Goal: Transaction & Acquisition: Purchase product/service

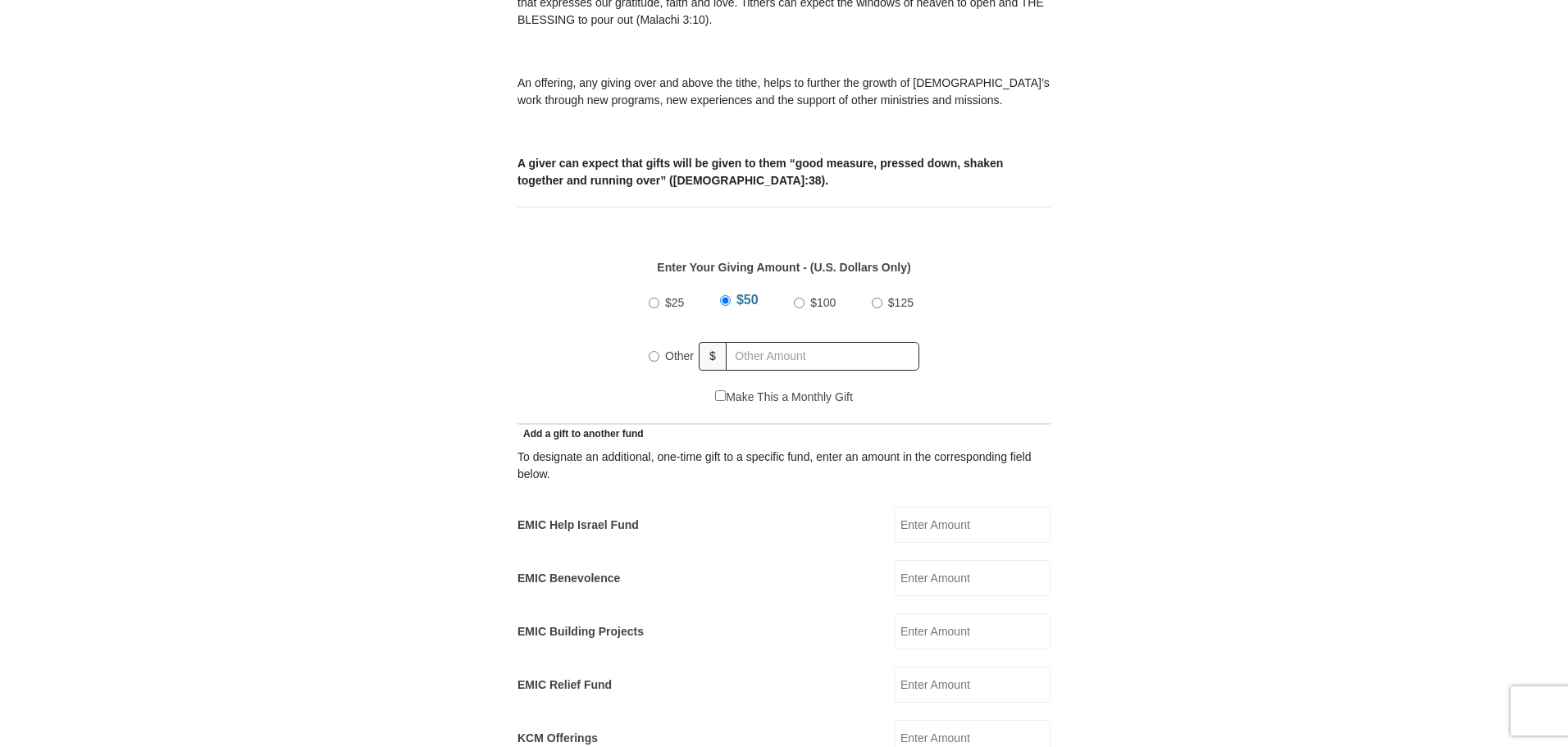
scroll to position [575, 0]
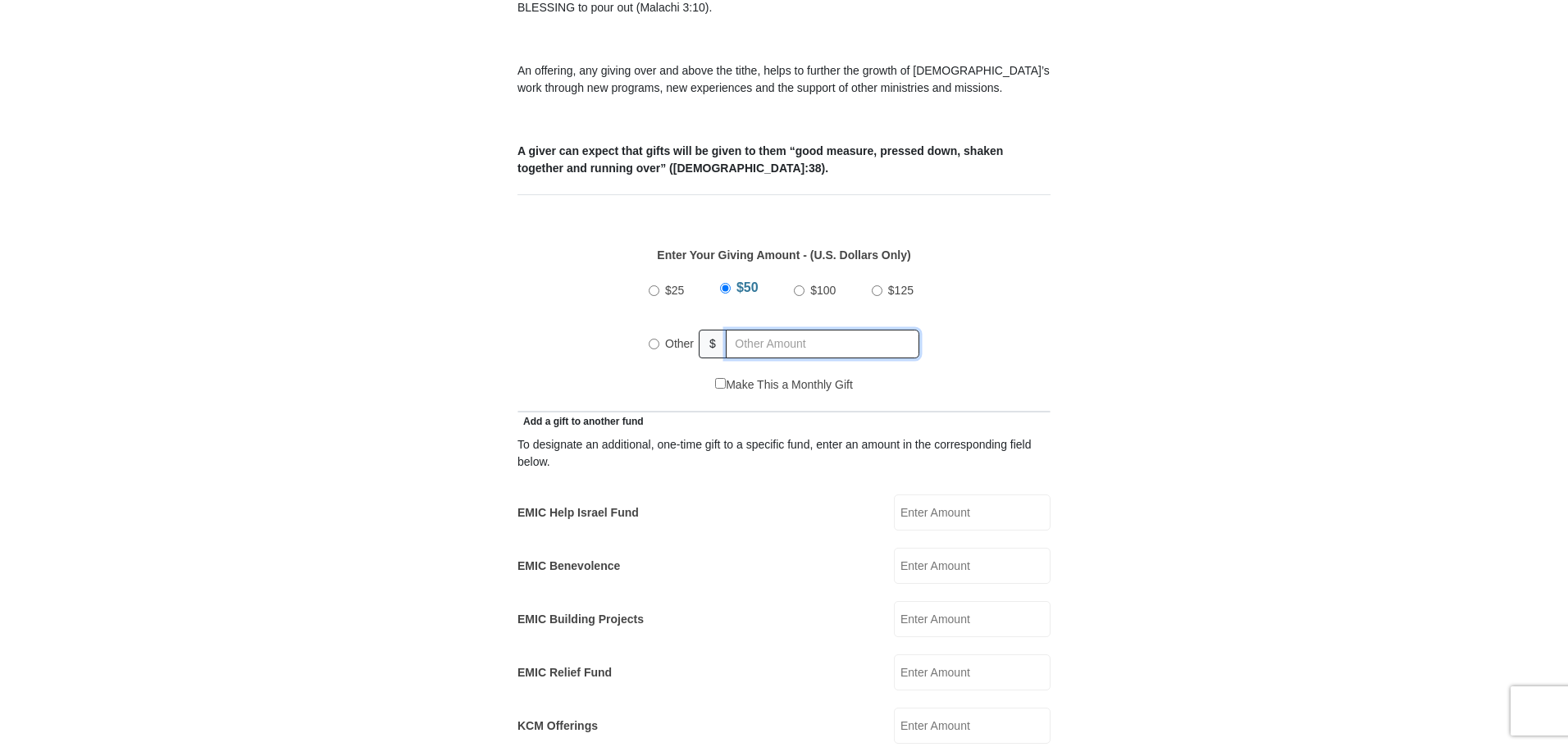
radio input "true"
click at [776, 330] on input "text" at bounding box center [825, 344] width 188 height 29
type input "200.00"
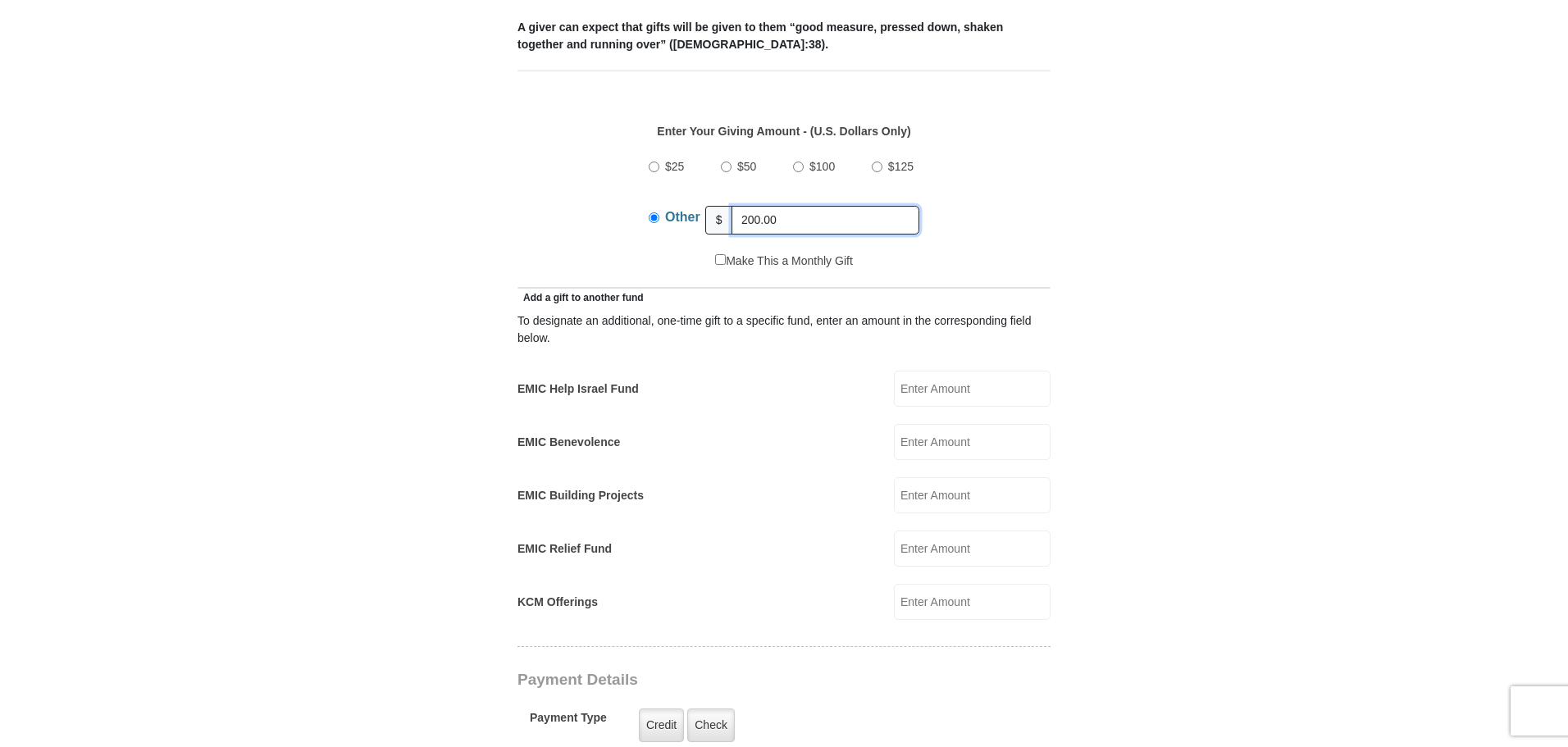
scroll to position [738, 0]
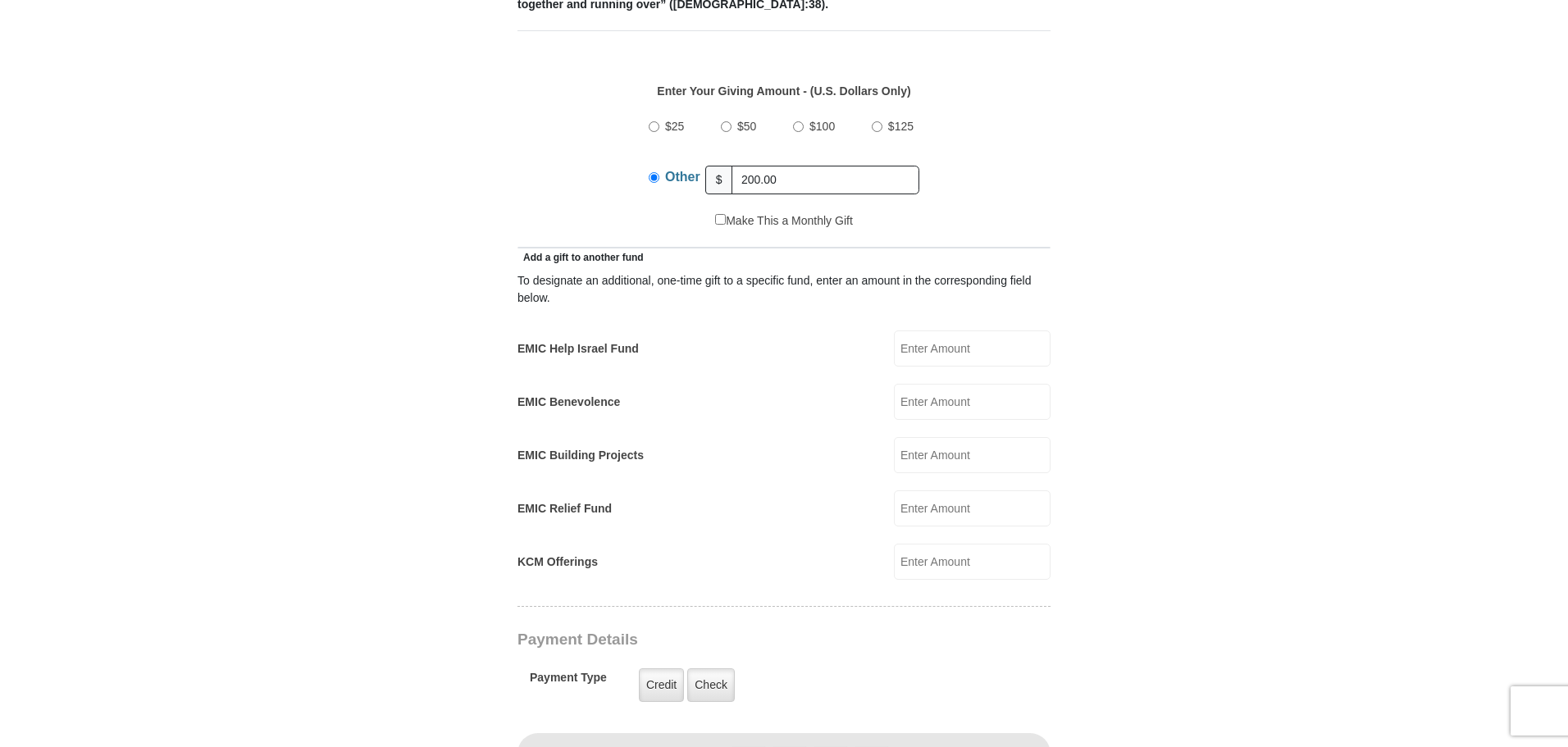
click at [929, 335] on input "EMIC Help Israel Fund" at bounding box center [972, 349] width 157 height 36
type input "200.00"
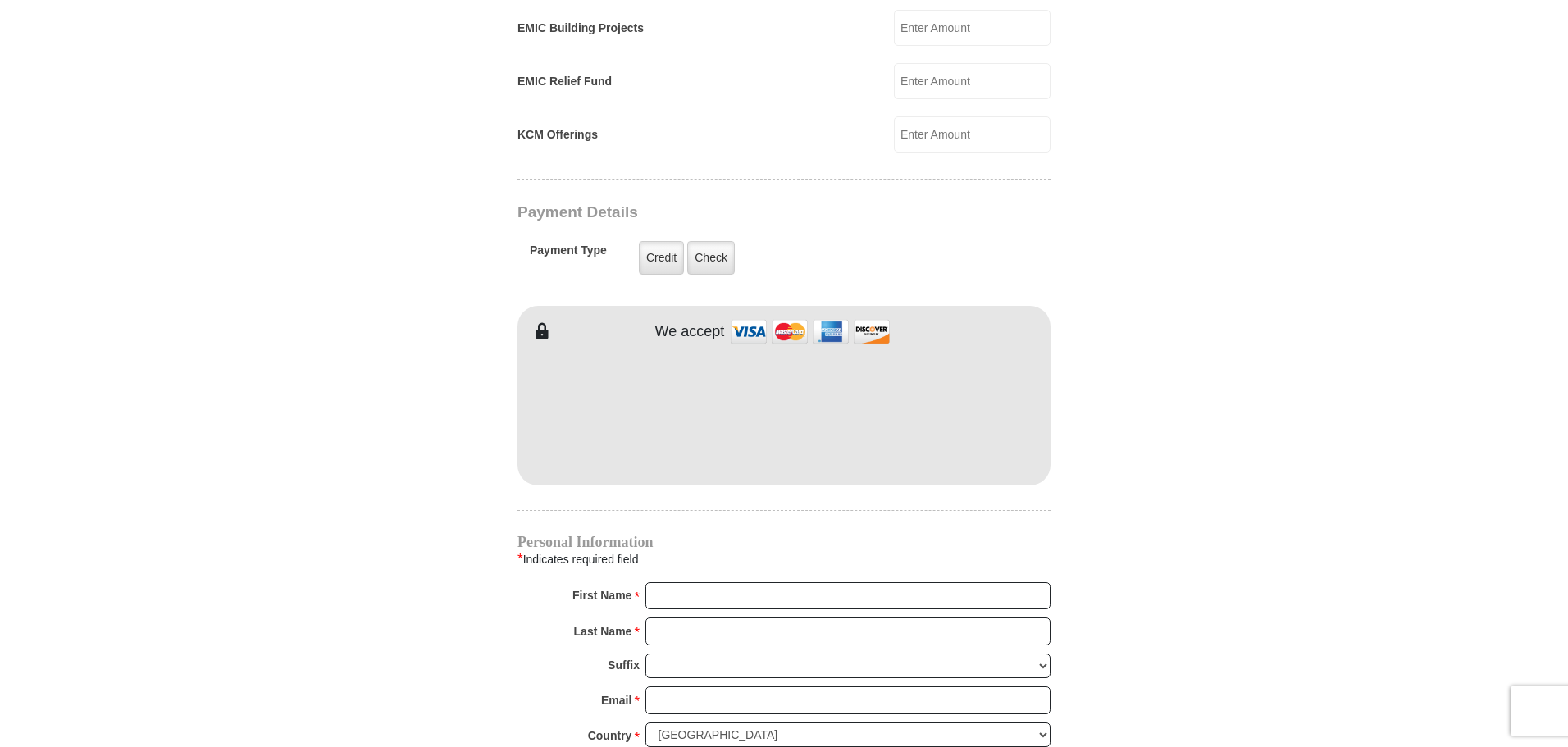
scroll to position [1231, 0]
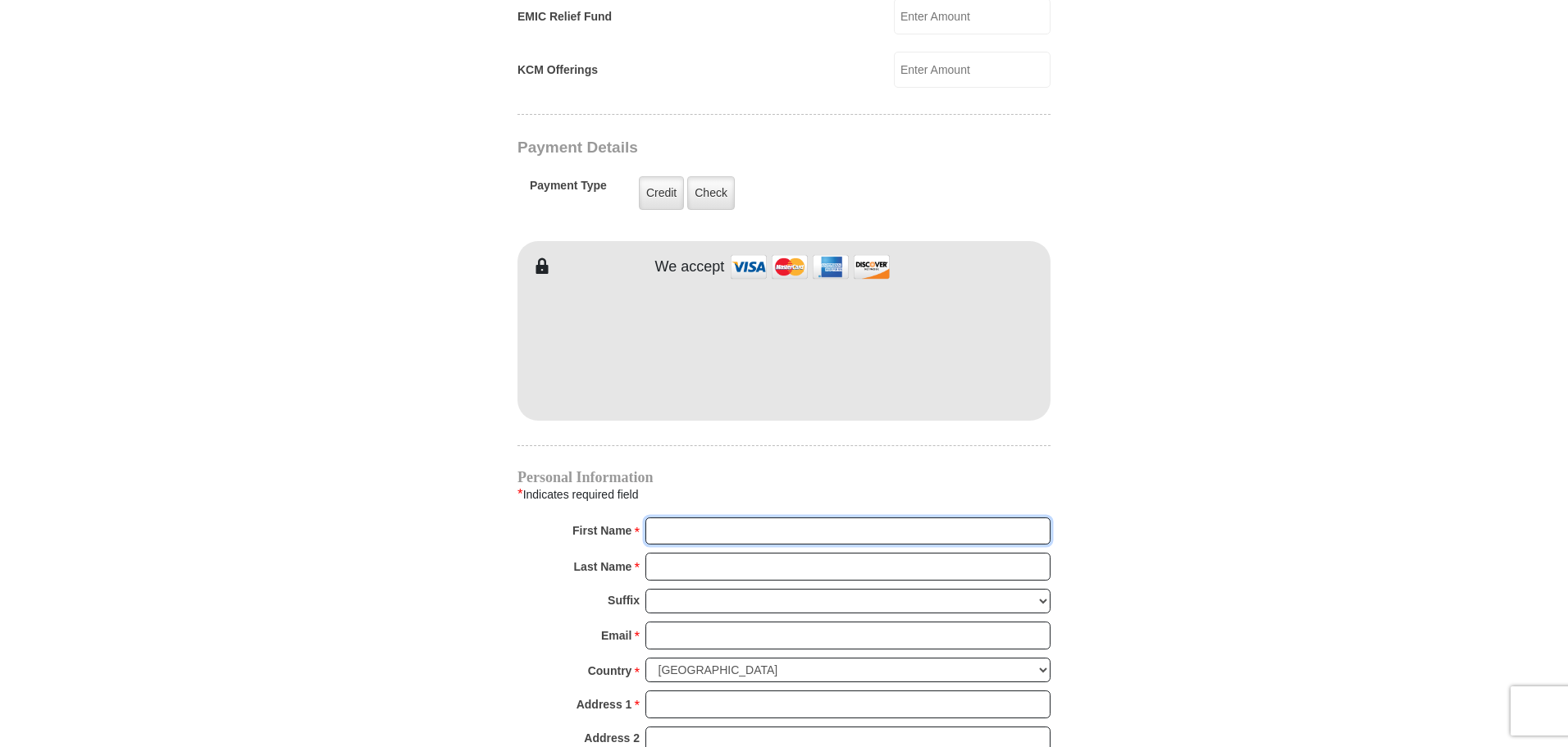
type input "James"
type input "Grace"
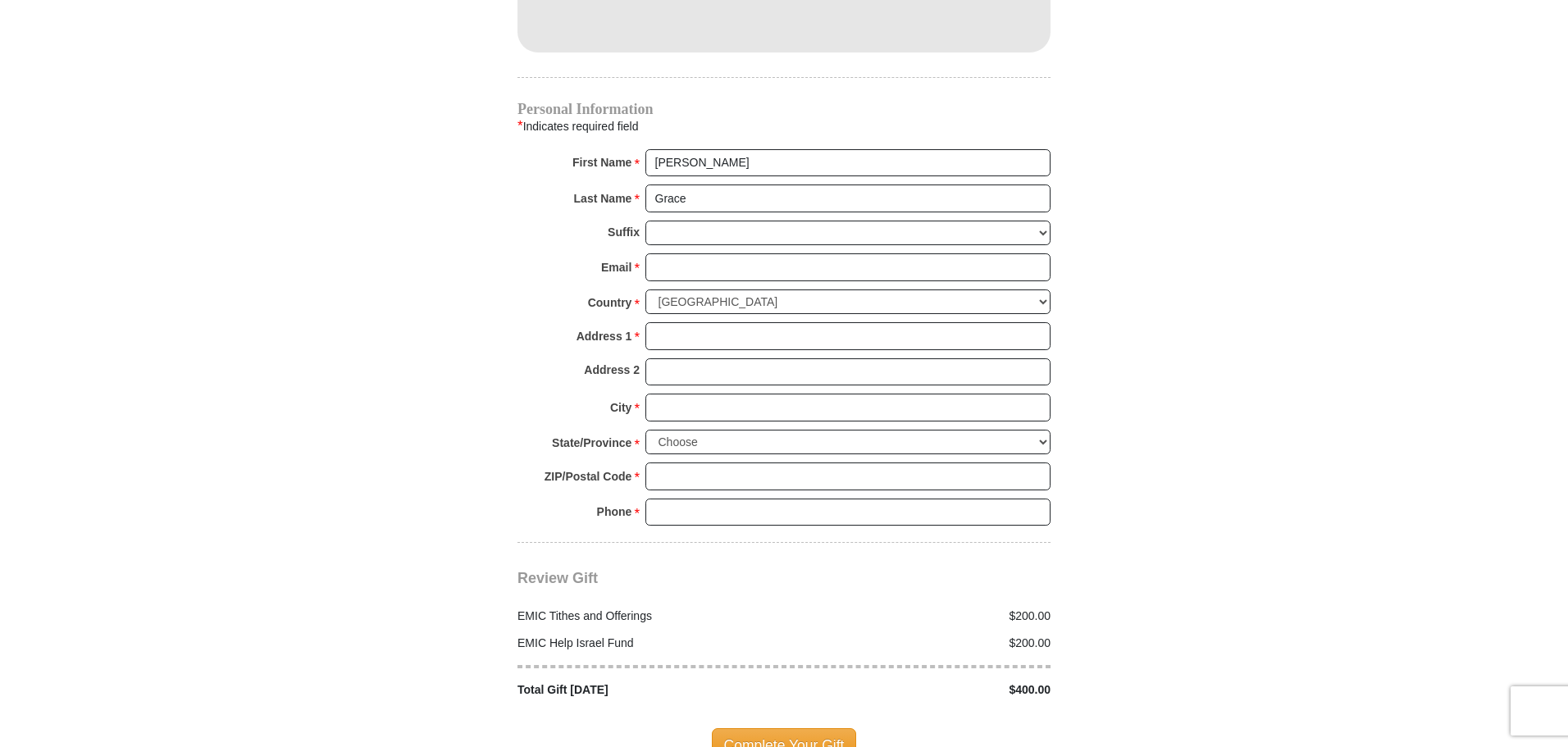
scroll to position [1723, 0]
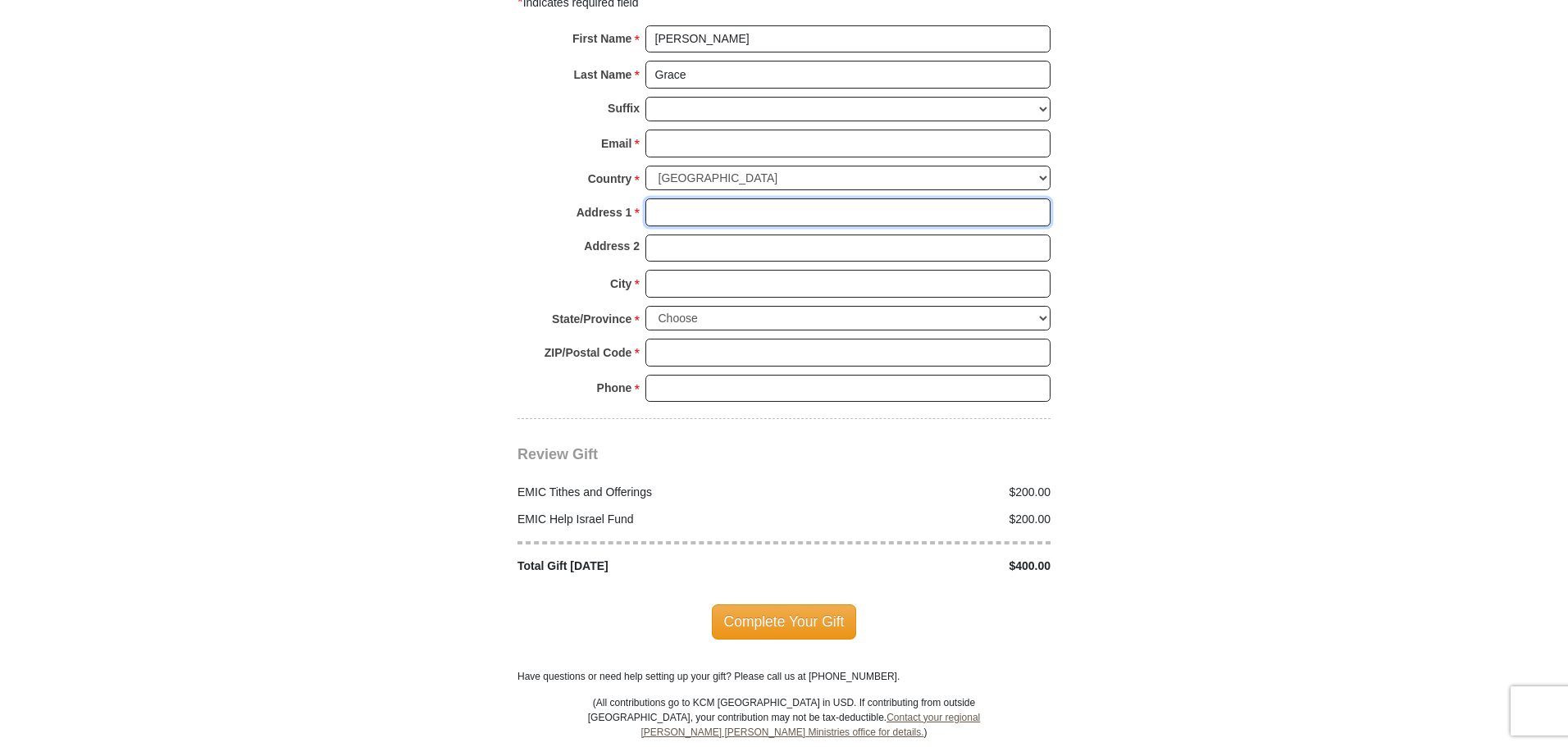
click at [677, 198] on input "Address 1 *" at bounding box center [848, 212] width 405 height 28
type input "287 Live Oak Ln"
type input "jg4him@live.com"
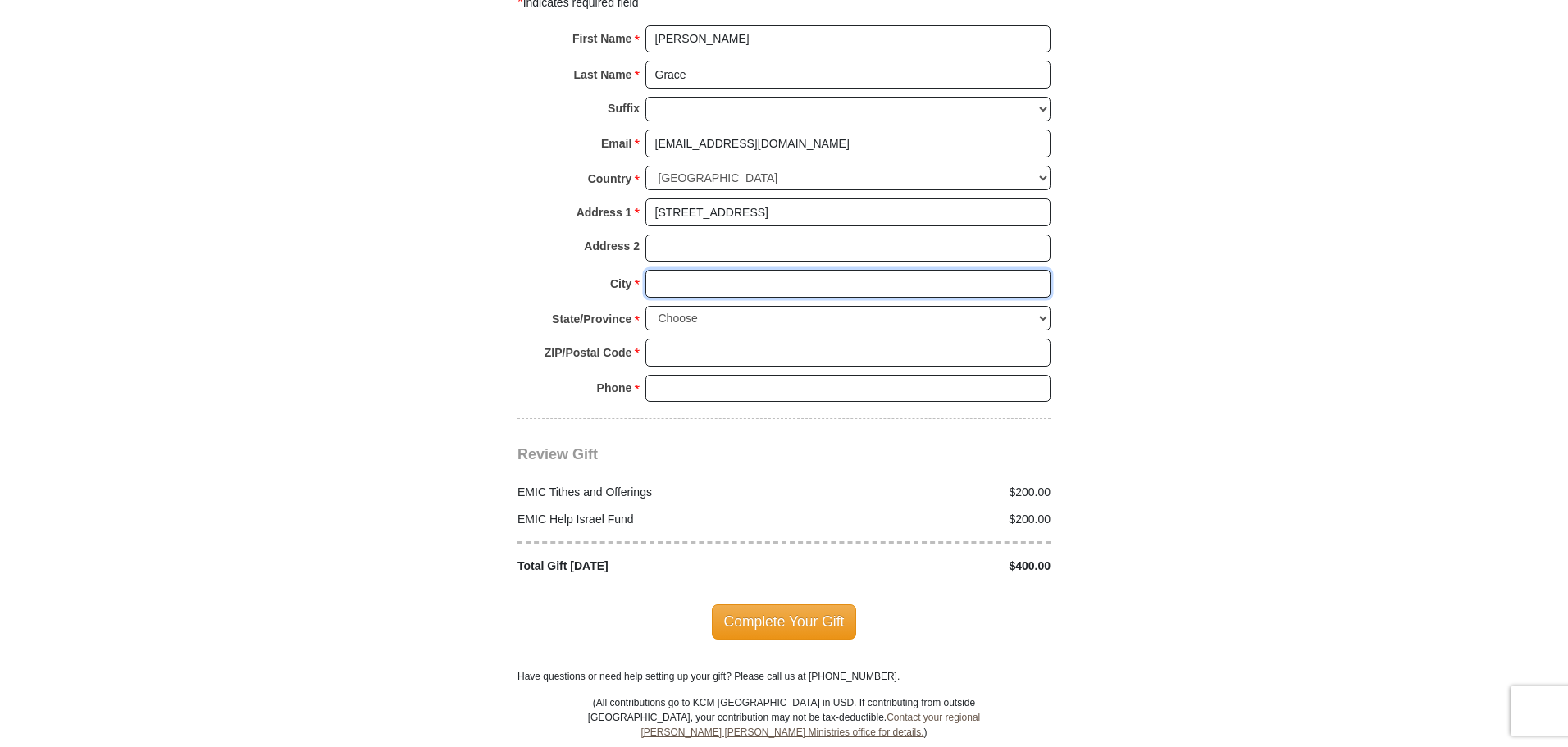
type input "Winter Haven"
select select "FL"
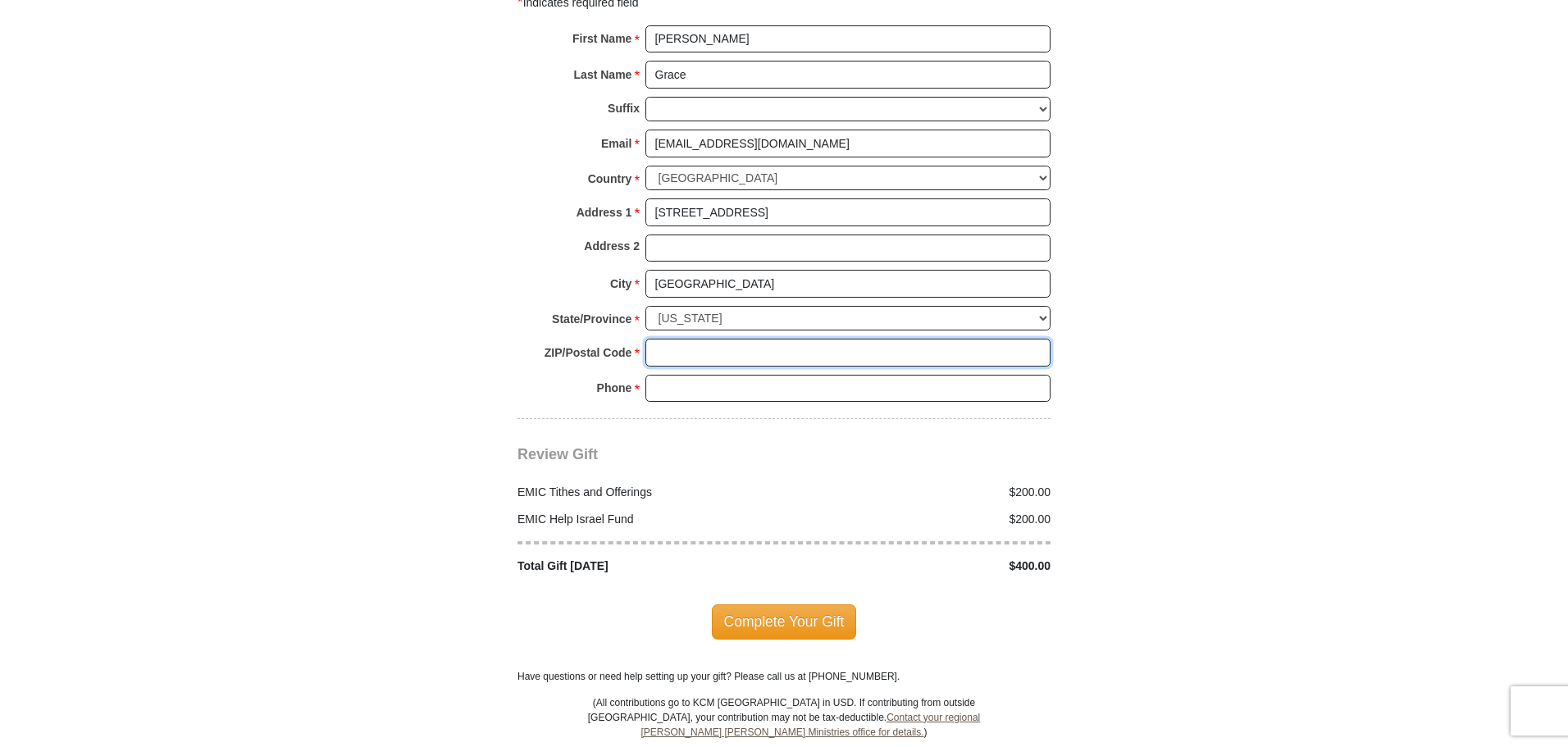
type input "33880"
type input "8636518383"
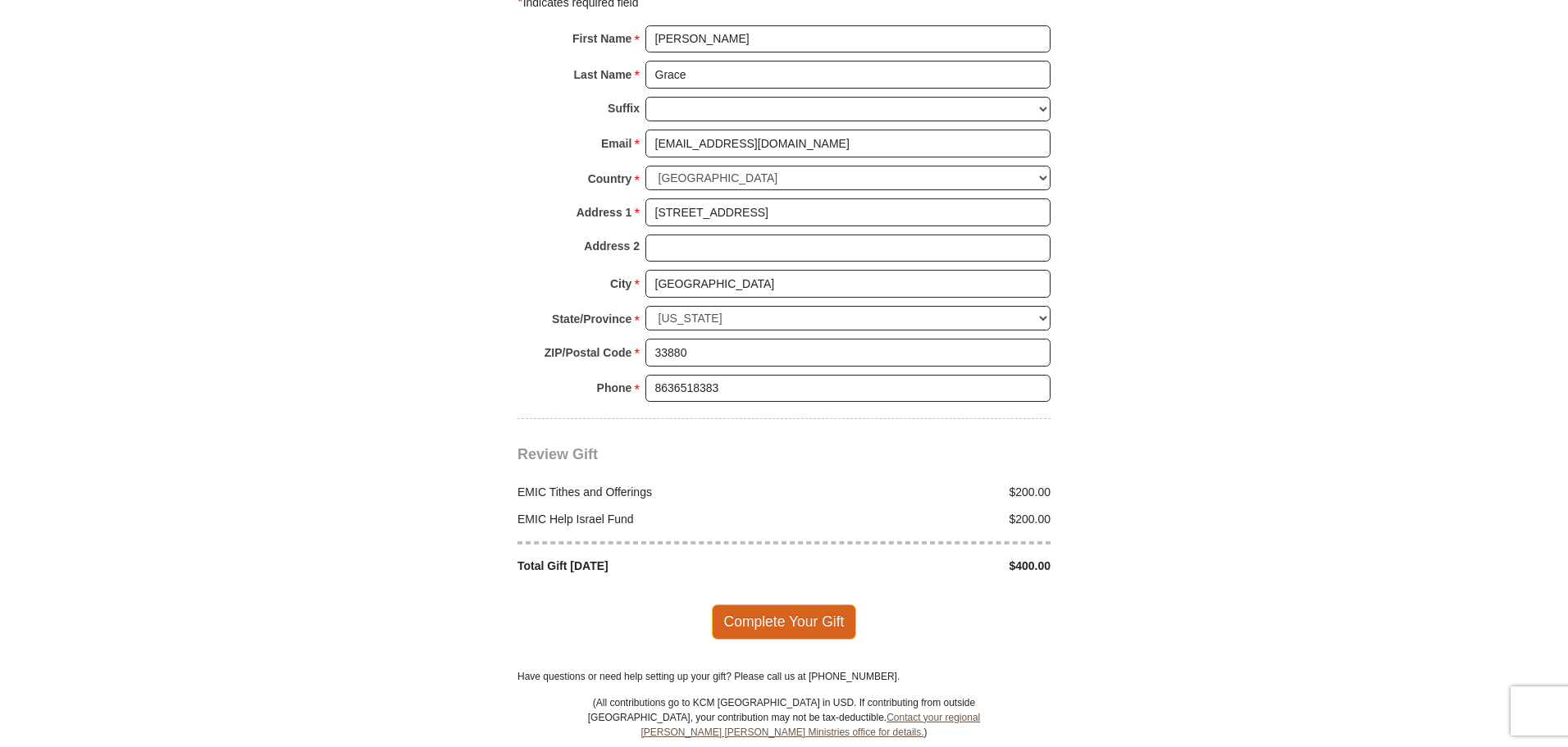
click at [772, 605] on span "Complete Your Gift" at bounding box center [785, 622] width 146 height 35
